Goal: Task Accomplishment & Management: Manage account settings

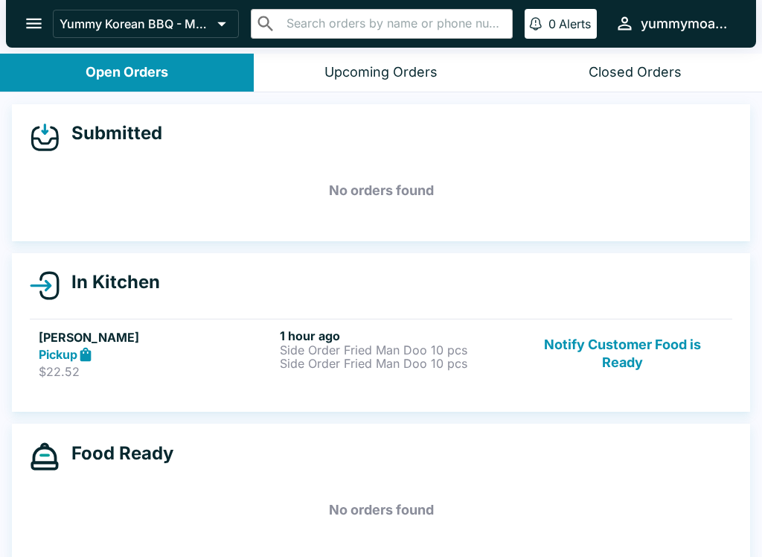
click at [331, 347] on p "Side Order Fried Man Doo 10 pcs" at bounding box center [397, 349] width 235 height 13
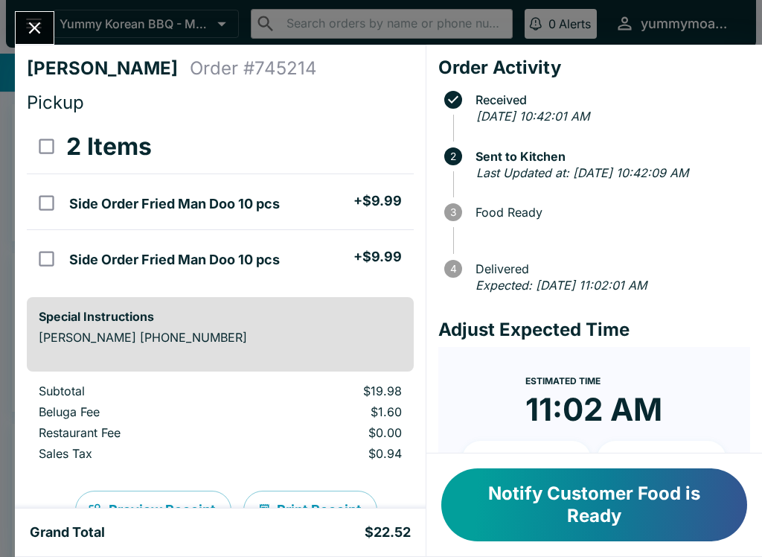
click at [633, 510] on button "Notify Customer Food is Ready" at bounding box center [594, 504] width 306 height 73
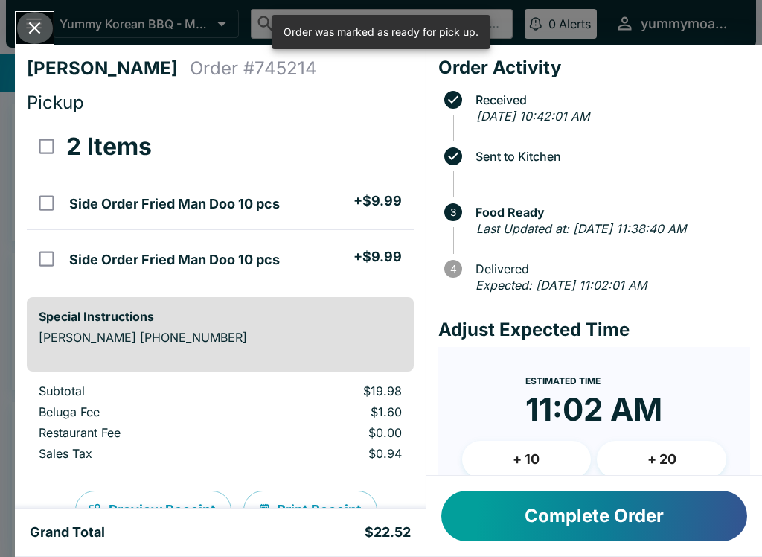
click at [42, 28] on icon "Close" at bounding box center [35, 28] width 20 height 20
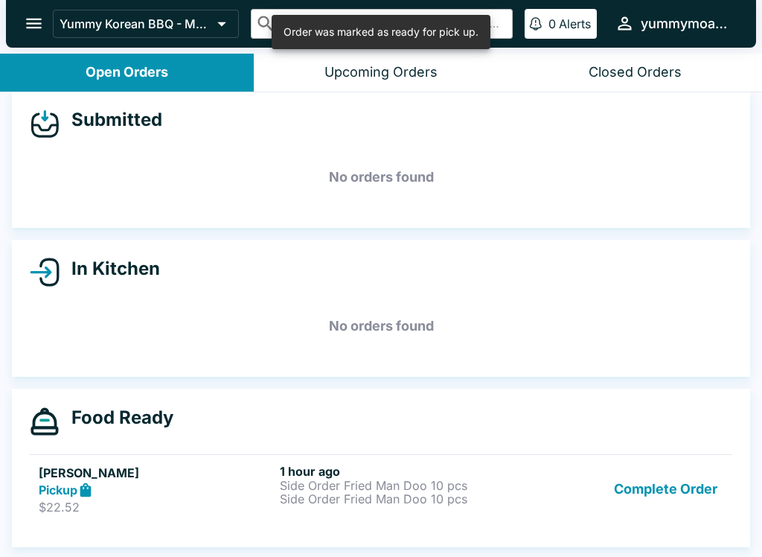
scroll to position [13, 0]
click at [639, 508] on button "Complete Order" at bounding box center [665, 489] width 115 height 51
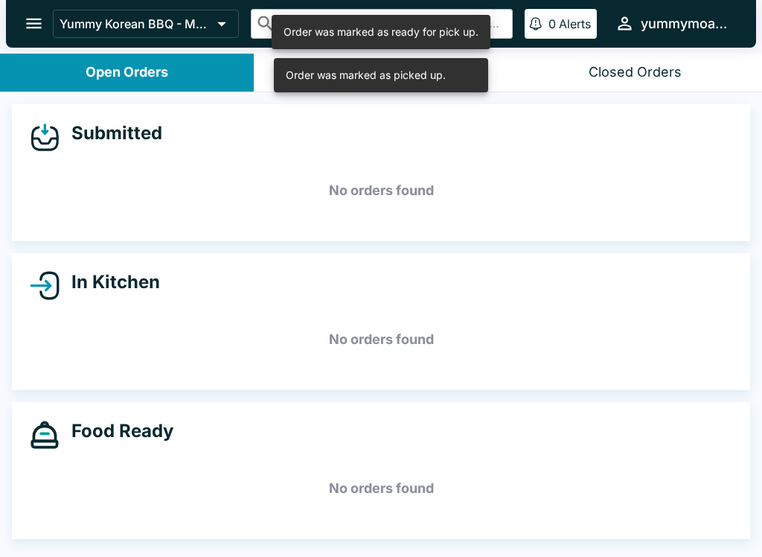
click at [639, 508] on h5 "No orders found" at bounding box center [381, 489] width 703 height 54
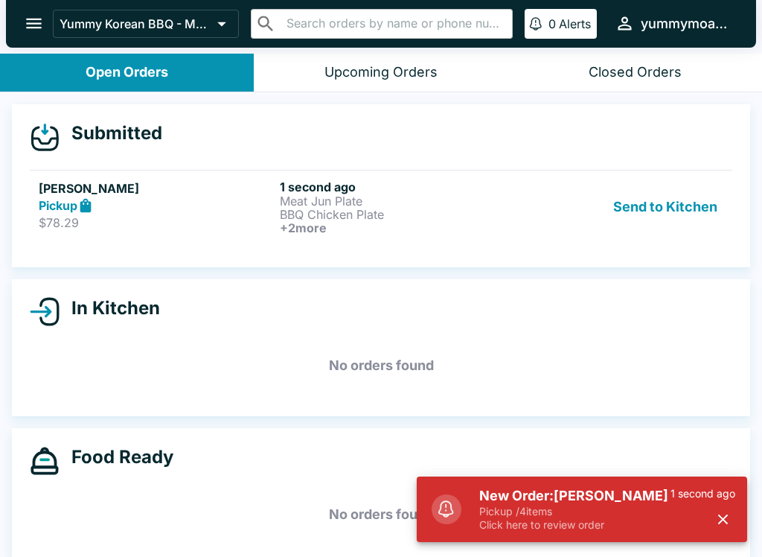
click at [334, 220] on p "BBQ Chicken Plate" at bounding box center [397, 214] width 235 height 13
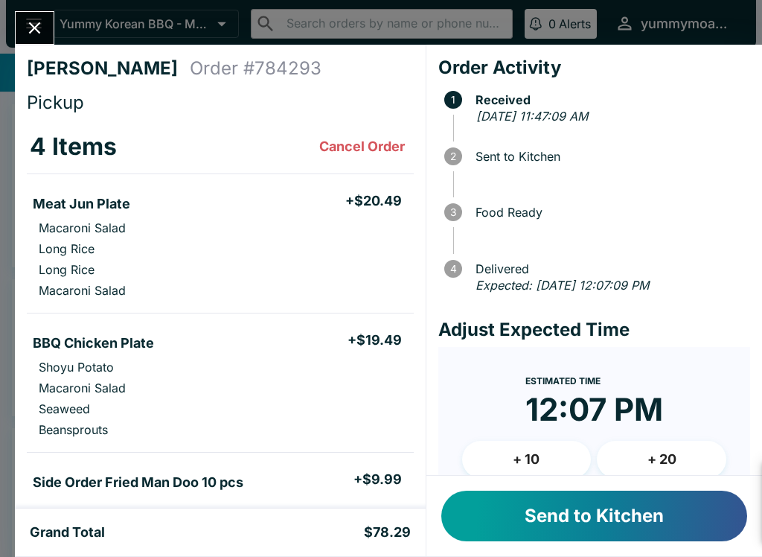
click at [714, 506] on div "New Order: [PERSON_NAME] Pickup / 4 items Click here to review order 10 seconds…" at bounding box center [582, 500] width 331 height 83
click at [616, 519] on button "Send to Kitchen" at bounding box center [594, 516] width 306 height 51
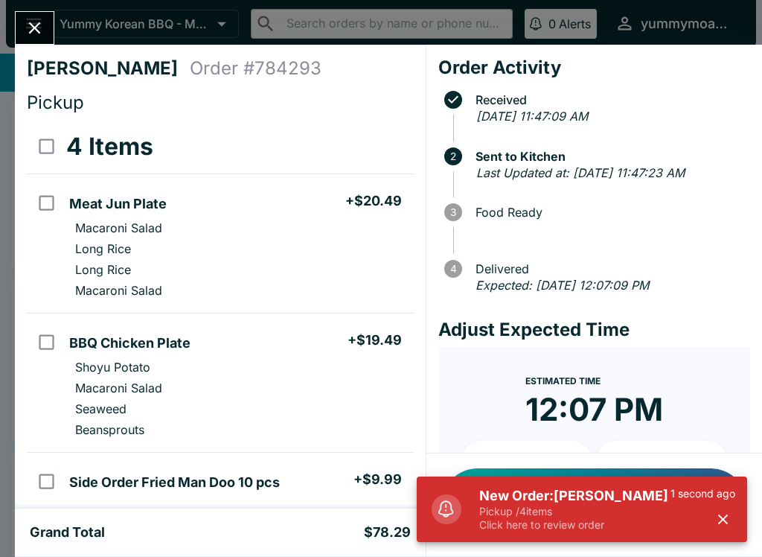
click at [733, 516] on button "button" at bounding box center [723, 519] width 25 height 25
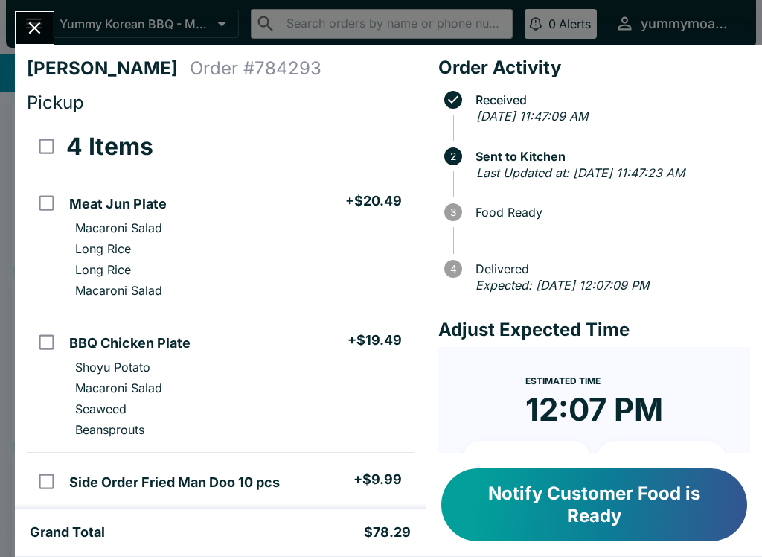
click at [36, 31] on icon "Close" at bounding box center [35, 28] width 20 height 20
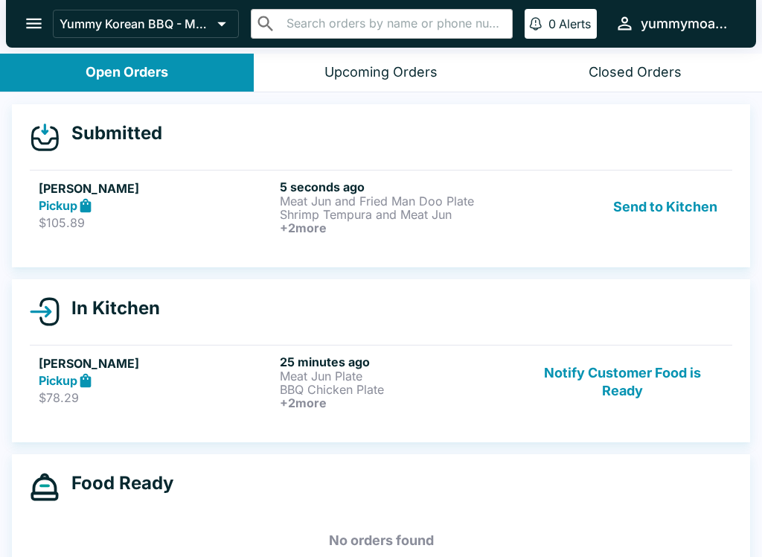
click at [656, 387] on button "Notify Customer Food is Ready" at bounding box center [623, 381] width 202 height 55
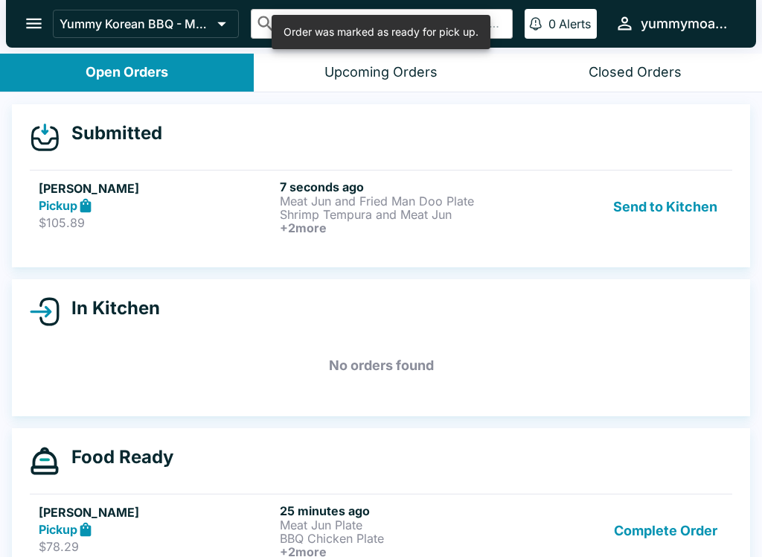
click at [696, 194] on button "Send to Kitchen" at bounding box center [666, 206] width 116 height 55
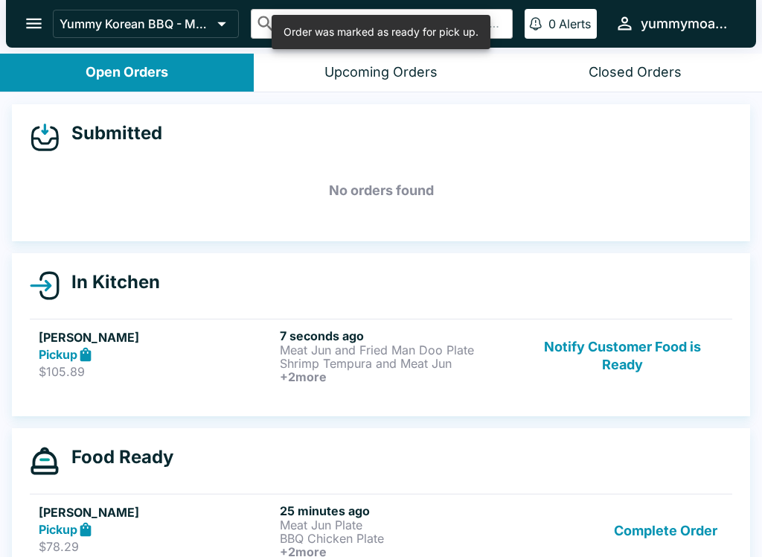
click at [419, 389] on link "[PERSON_NAME] Pickup $105.89 7 seconds ago Meat Jun and Fried Man Doo Plate Shr…" at bounding box center [381, 356] width 703 height 74
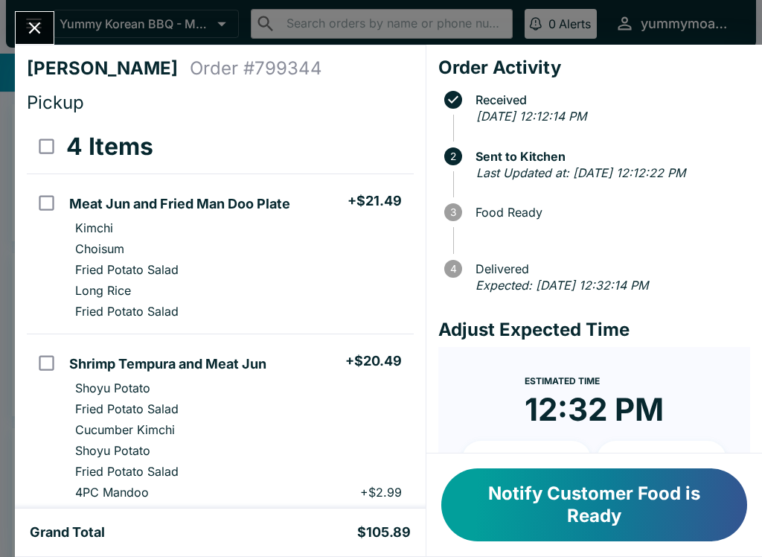
click at [30, 18] on icon "Close" at bounding box center [35, 28] width 20 height 20
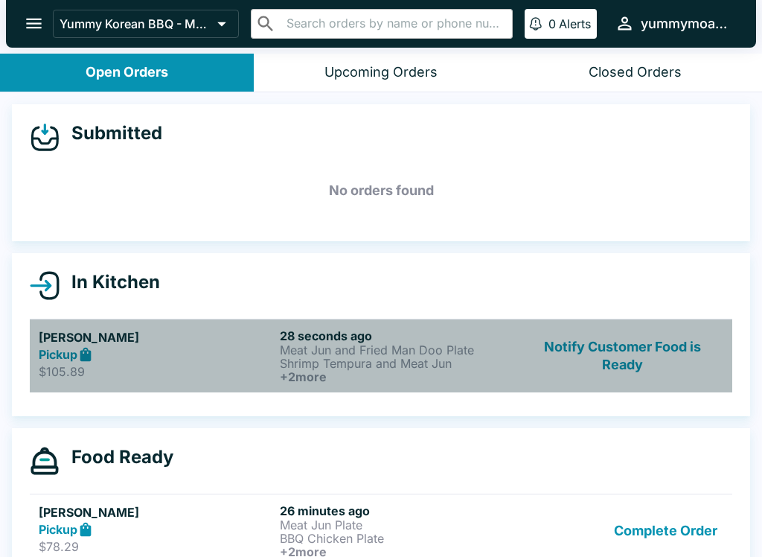
click at [453, 357] on p "Shrimp Tempura and Meat Jun" at bounding box center [397, 363] width 235 height 13
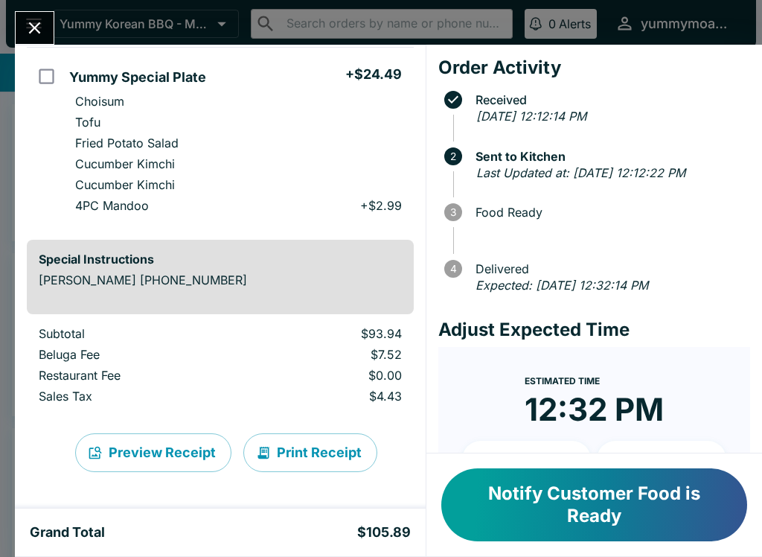
scroll to position [607, 0]
